Goal: Go to known website: Access a specific website the user already knows

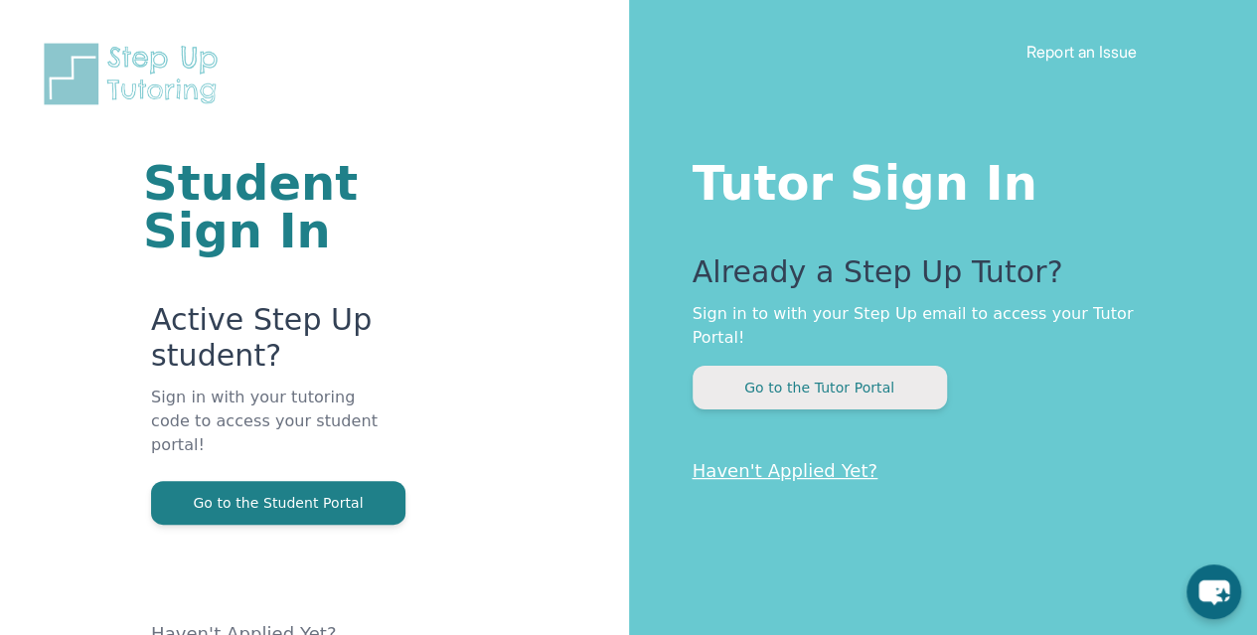
click at [907, 366] on button "Go to the Tutor Portal" at bounding box center [820, 388] width 254 height 44
